Goal: Information Seeking & Learning: Learn about a topic

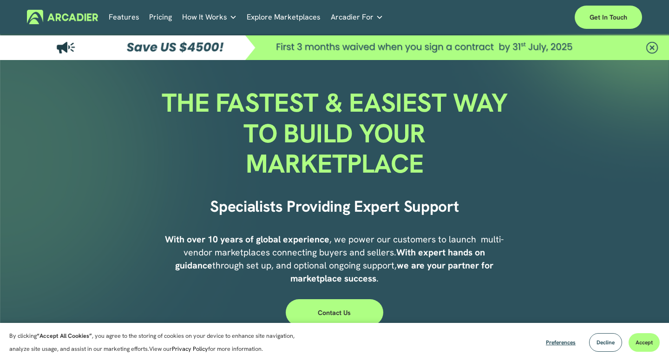
click at [217, 10] on link "How It Works" at bounding box center [209, 17] width 55 height 14
click at [122, 16] on link "Features" at bounding box center [124, 17] width 31 height 14
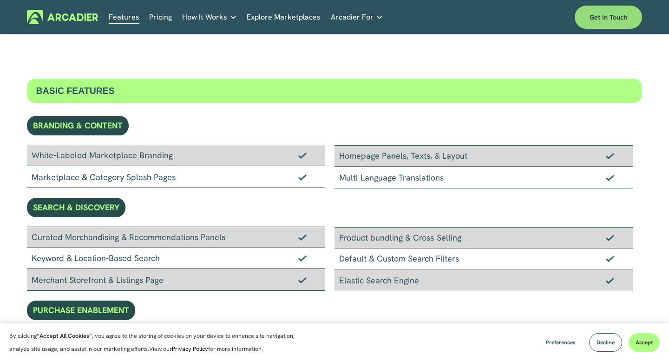
click at [600, 20] on link "Get in touch" at bounding box center [608, 17] width 67 height 23
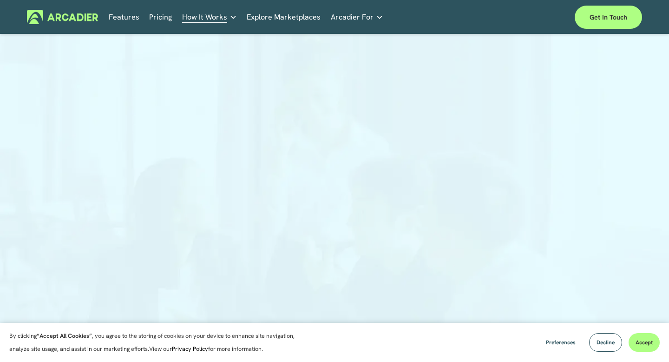
click at [132, 17] on link "Features" at bounding box center [124, 17] width 31 height 14
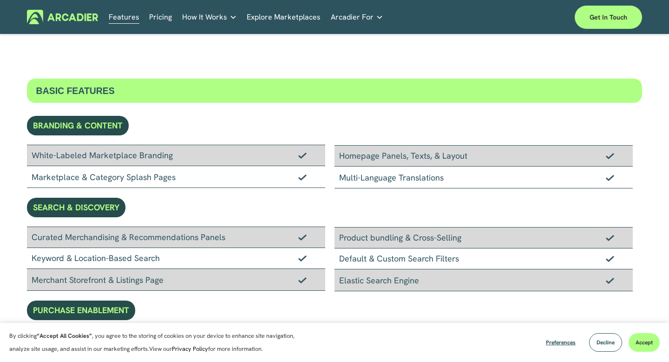
click at [156, 18] on link "Pricing" at bounding box center [160, 17] width 23 height 14
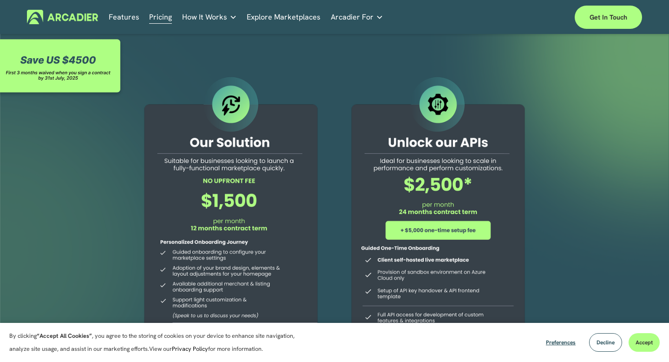
click at [286, 8] on div "Features Pricing How It Works Partners" at bounding box center [335, 17] width 616 height 23
click at [284, 17] on link "Explore Marketplaces" at bounding box center [284, 17] width 74 height 14
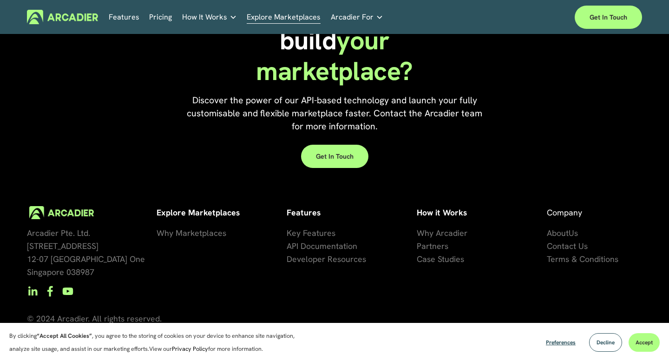
scroll to position [2020, 0]
